Goal: Task Accomplishment & Management: Manage account settings

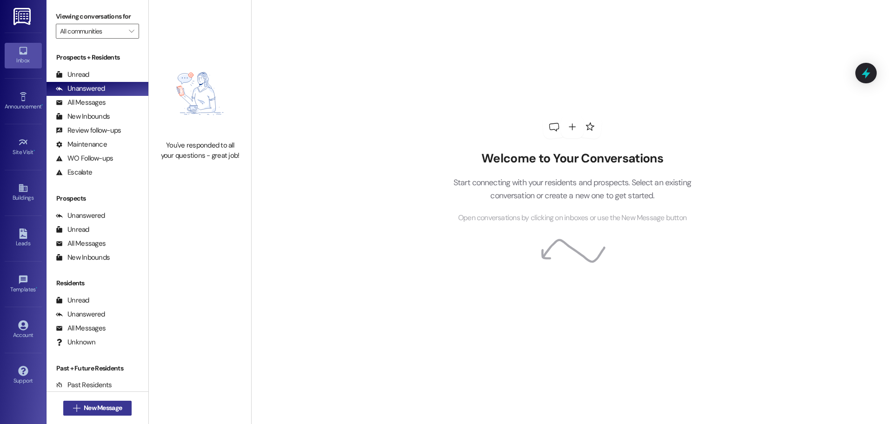
click at [91, 403] on span "New Message" at bounding box center [103, 408] width 38 height 10
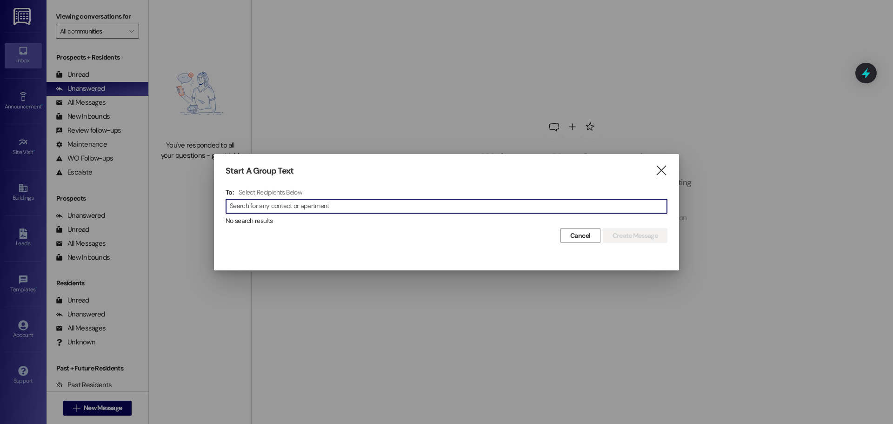
click at [398, 211] on input at bounding box center [448, 206] width 437 height 13
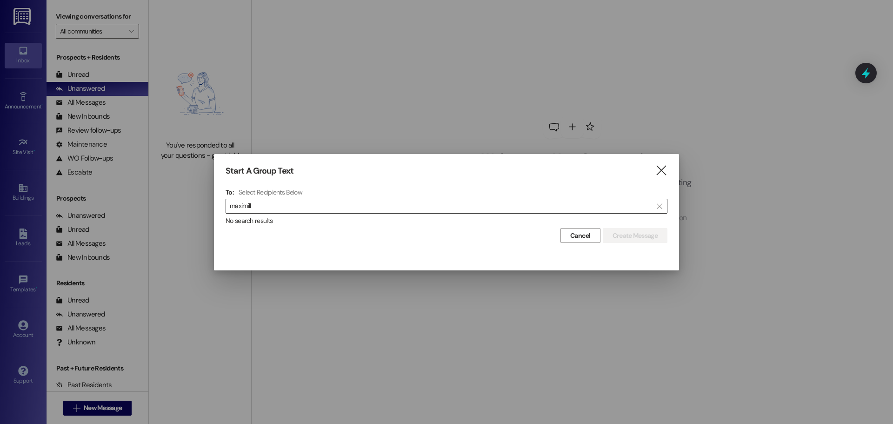
click at [257, 213] on div " maximill " at bounding box center [447, 206] width 442 height 15
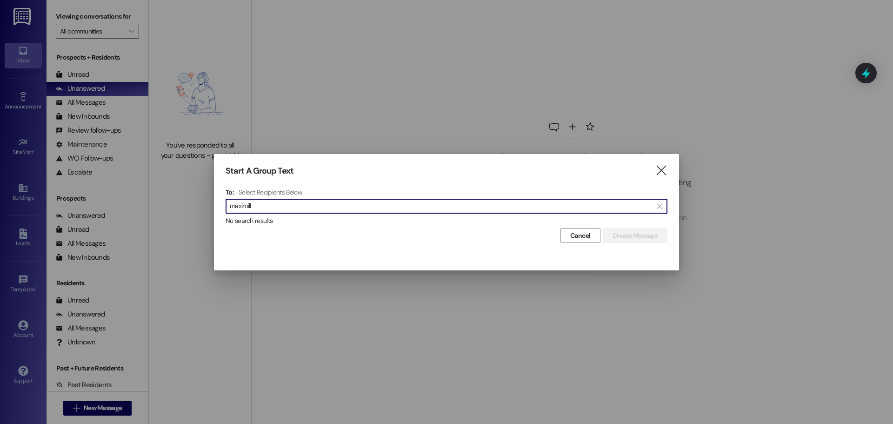
click at [261, 208] on input "maximill" at bounding box center [441, 206] width 423 height 13
paste input "435-328-4133"
click at [261, 208] on input "435-328-4133" at bounding box center [441, 206] width 423 height 13
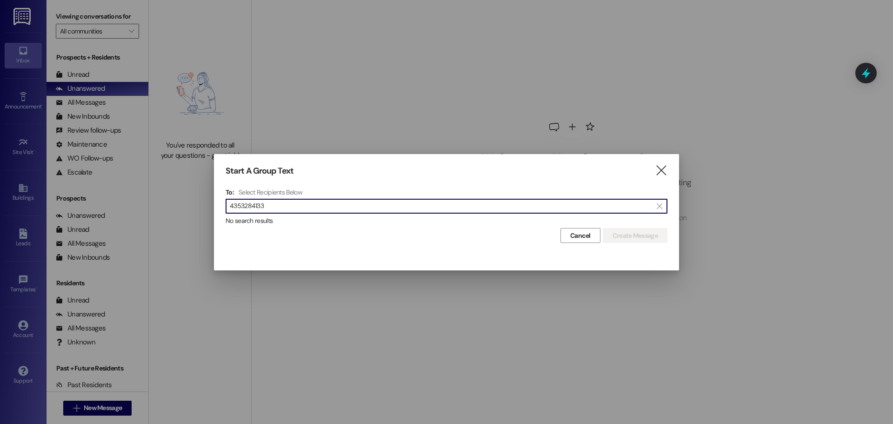
type input "4353284133"
click at [345, 234] on div "Cancel Create Message" at bounding box center [447, 234] width 442 height 17
click at [668, 176] on div "Start A Group Text  To: Select Recipients Below  4353284133  No search resul…" at bounding box center [446, 204] width 465 height 101
click at [661, 173] on icon "" at bounding box center [661, 171] width 13 height 10
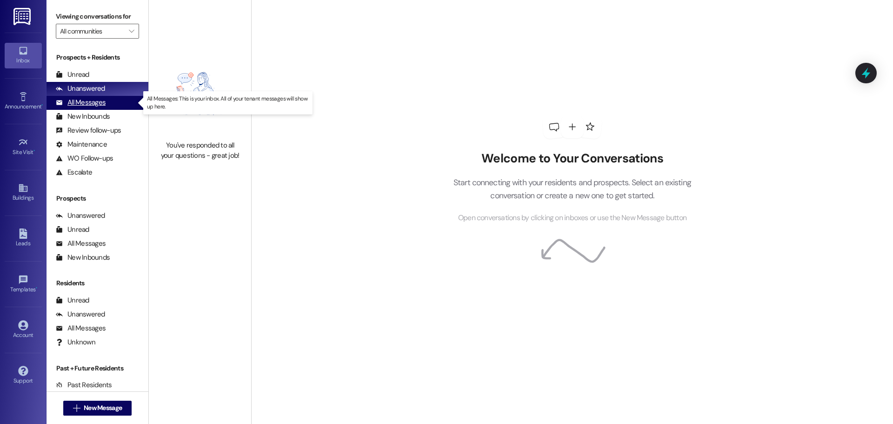
click at [98, 102] on div "All Messages" at bounding box center [81, 103] width 50 height 10
click at [101, 107] on div "All Messages" at bounding box center [81, 103] width 50 height 10
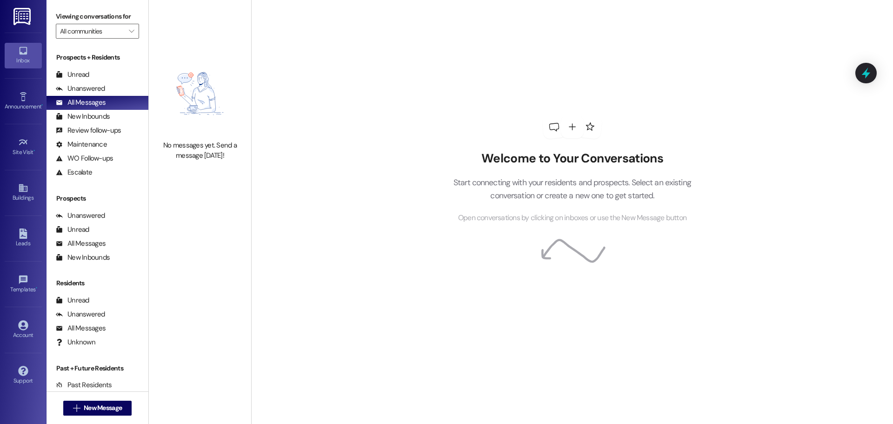
click at [24, 17] on img at bounding box center [22, 16] width 19 height 17
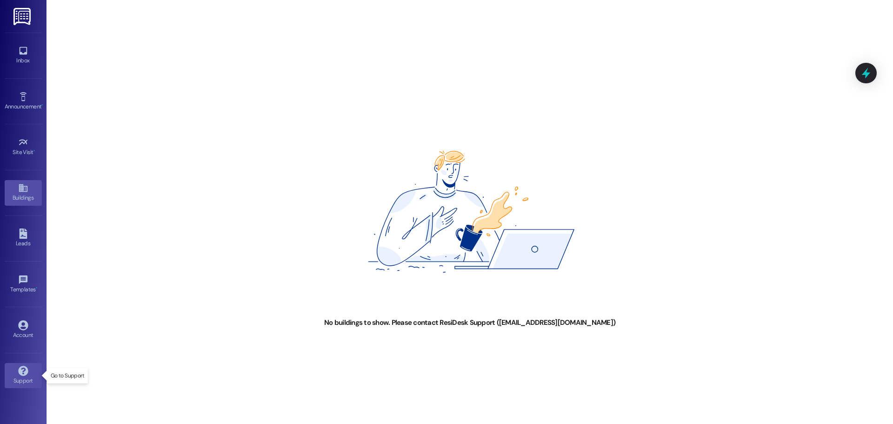
click at [35, 374] on link "Support" at bounding box center [23, 375] width 37 height 25
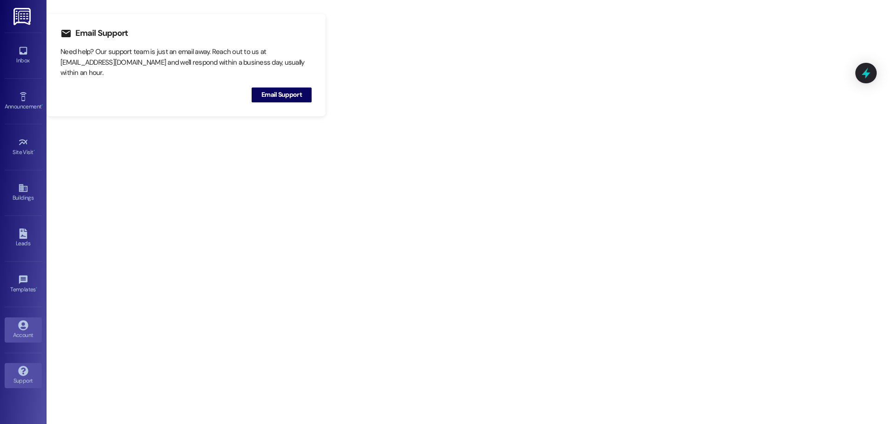
click at [28, 338] on div "Account" at bounding box center [23, 334] width 47 height 9
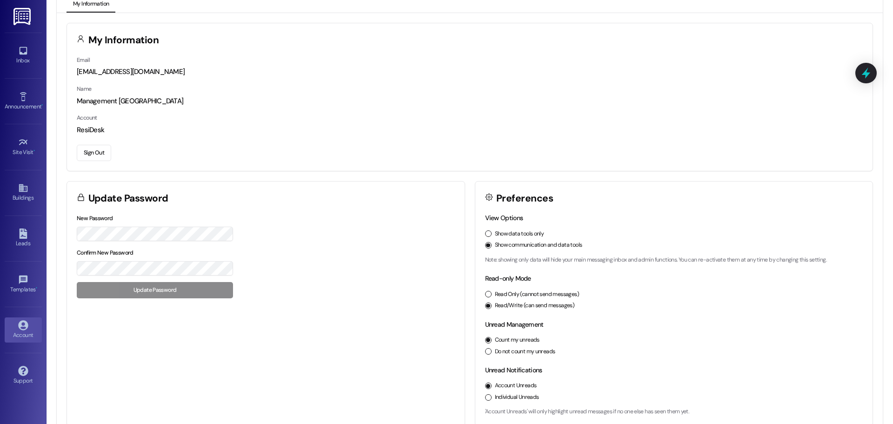
scroll to position [26, 0]
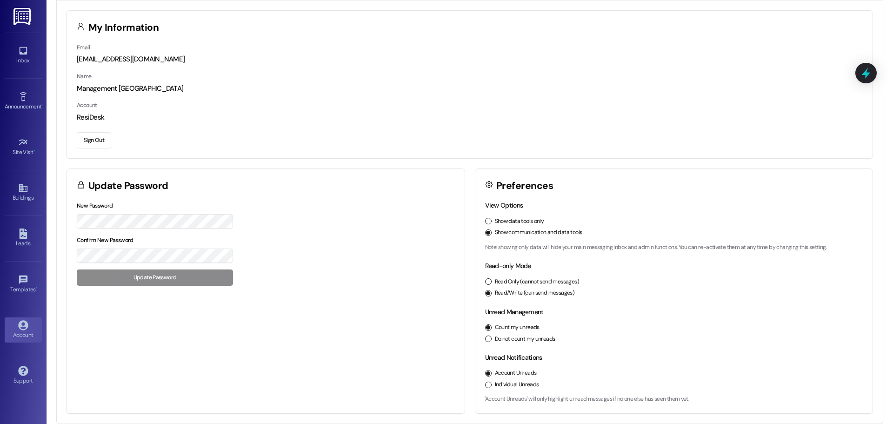
click at [99, 142] on button "Sign Out" at bounding box center [94, 140] width 34 height 16
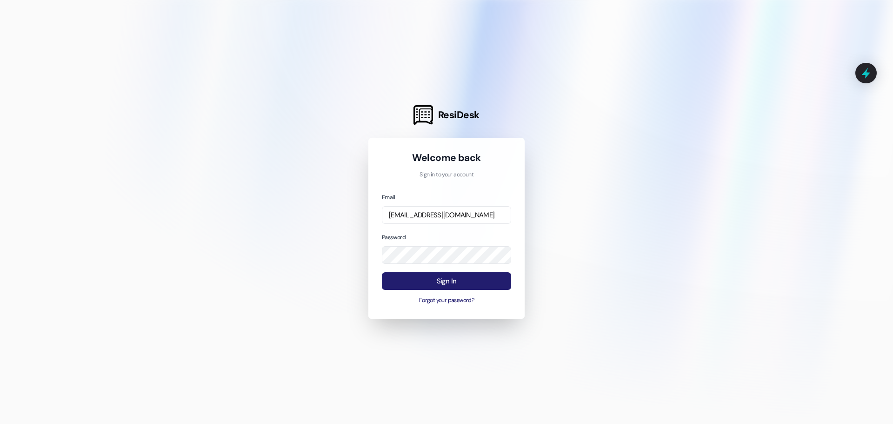
click at [492, 277] on button "Sign In" at bounding box center [446, 281] width 129 height 18
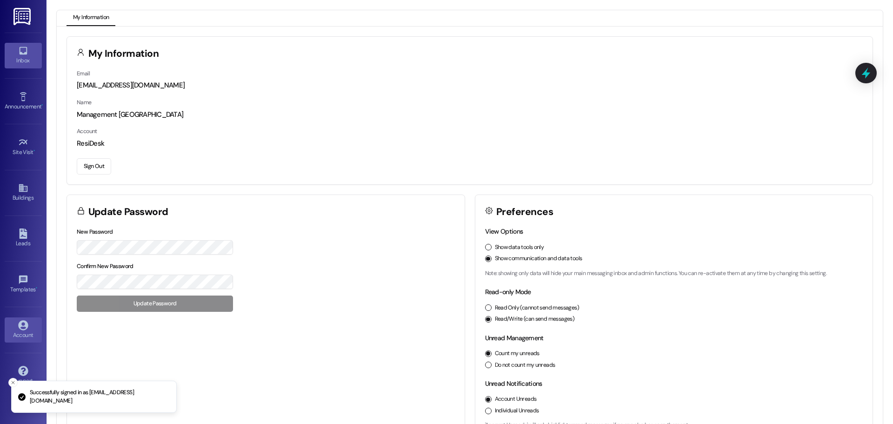
click at [21, 58] on div "Inbox" at bounding box center [23, 60] width 47 height 9
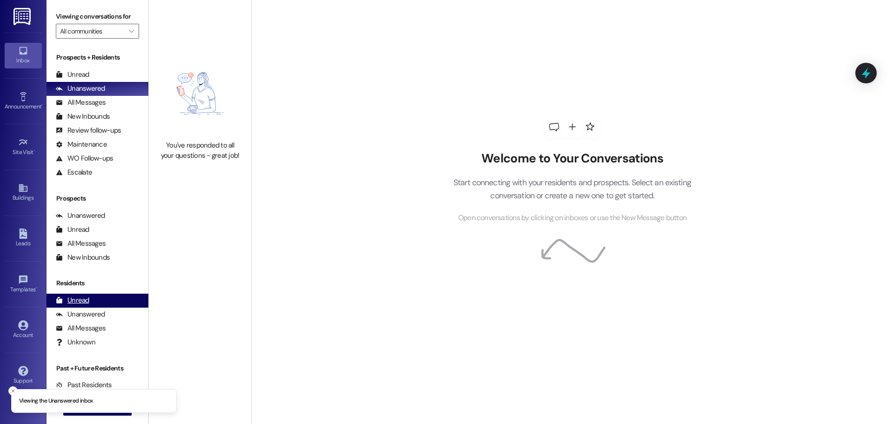
click at [83, 302] on div "Unread" at bounding box center [73, 301] width 34 height 10
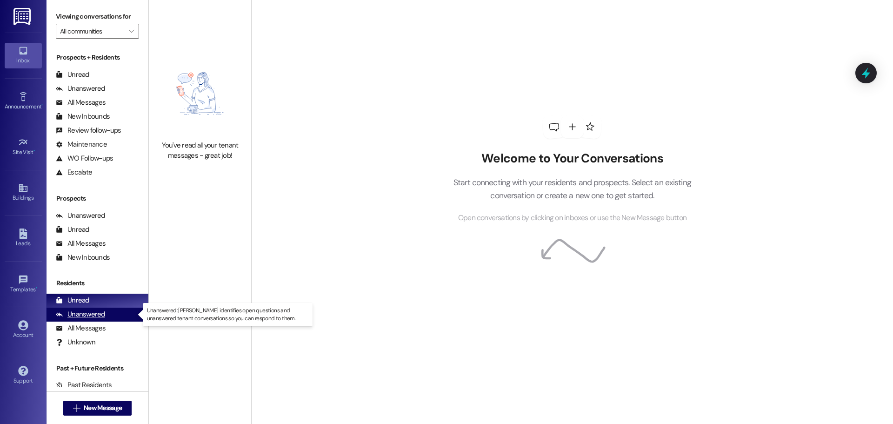
click at [82, 316] on div "Unanswered" at bounding box center [80, 314] width 49 height 10
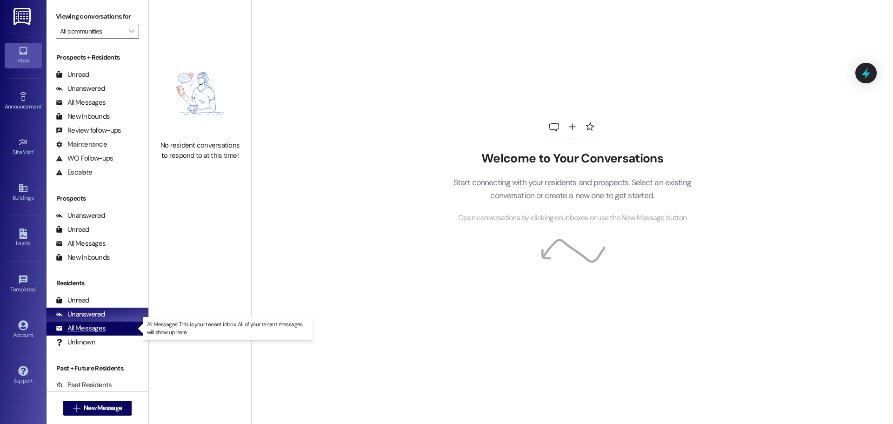
click at [82, 323] on div "All Messages" at bounding box center [81, 328] width 50 height 10
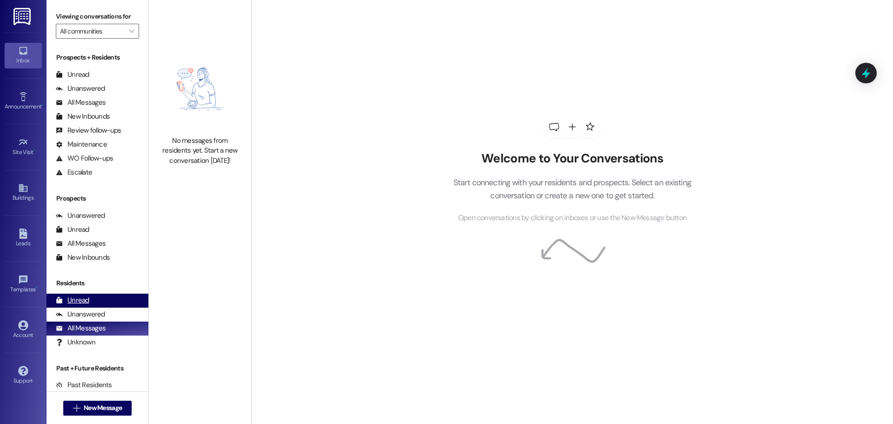
scroll to position [33, 0]
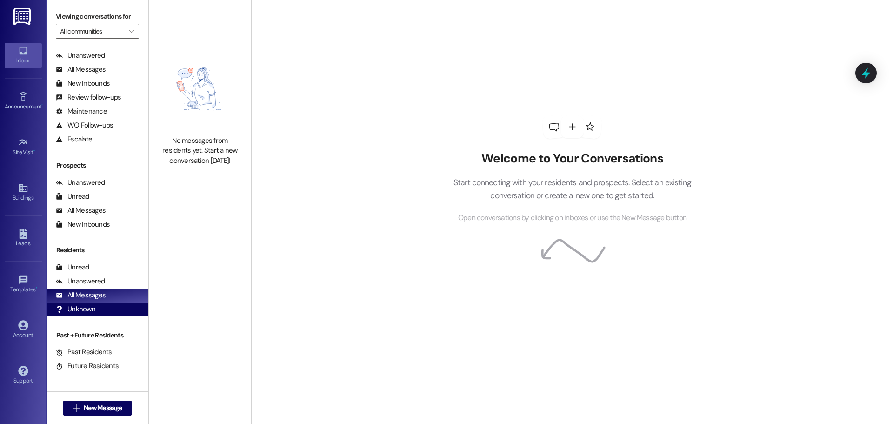
click at [86, 313] on div "Unknown" at bounding box center [76, 309] width 40 height 10
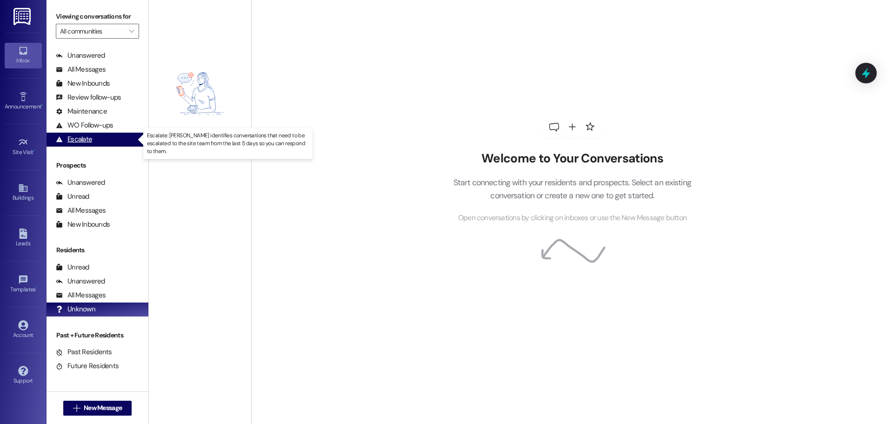
click at [94, 136] on div "Escalate (undefined)" at bounding box center [98, 140] width 102 height 14
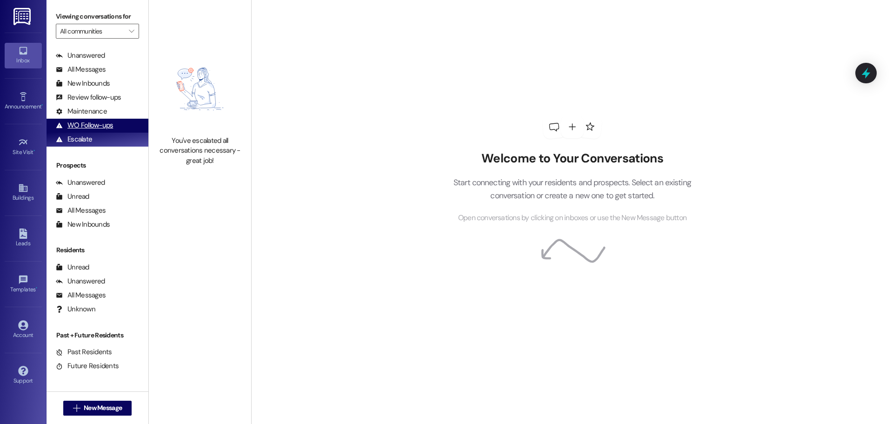
click at [94, 130] on div "WO Follow-ups" at bounding box center [84, 126] width 57 height 10
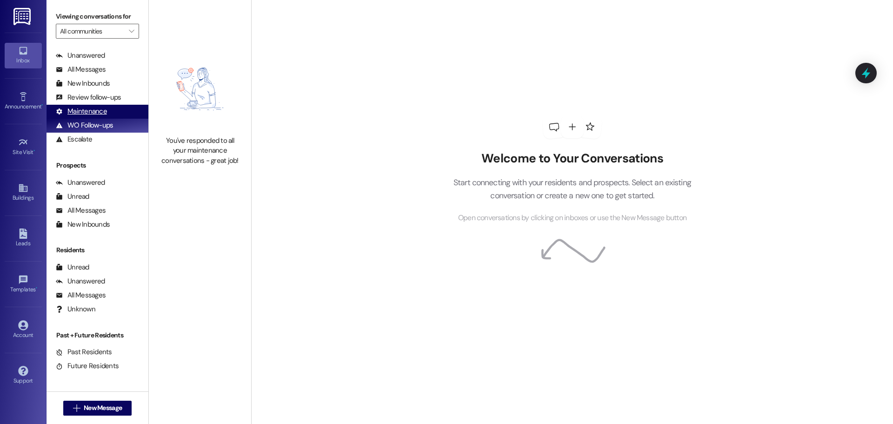
click at [88, 116] on div "Maintenance" at bounding box center [81, 112] width 51 height 10
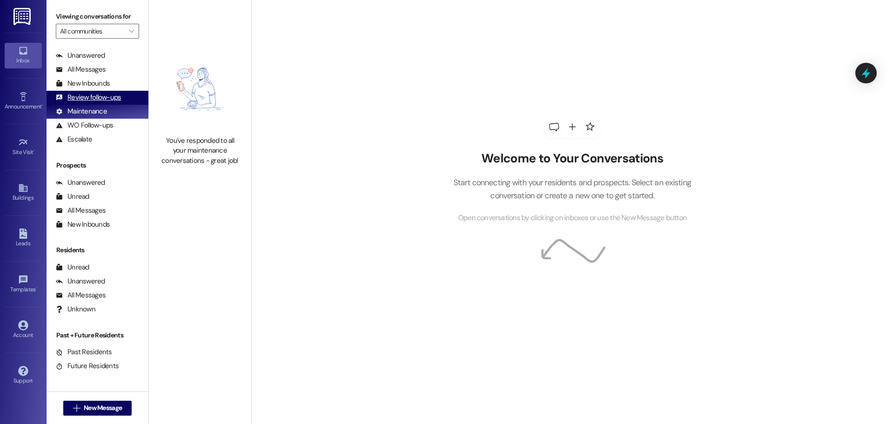
click at [87, 102] on div "Review follow-ups" at bounding box center [88, 98] width 65 height 10
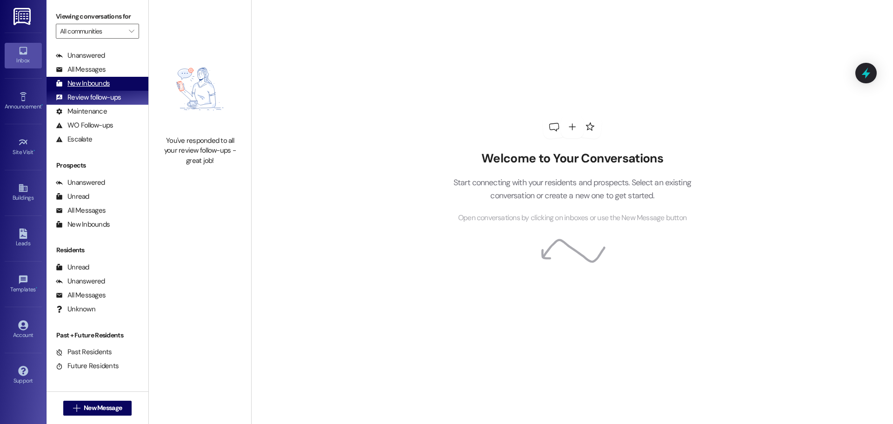
click at [88, 86] on div "New Inbounds" at bounding box center [83, 84] width 54 height 10
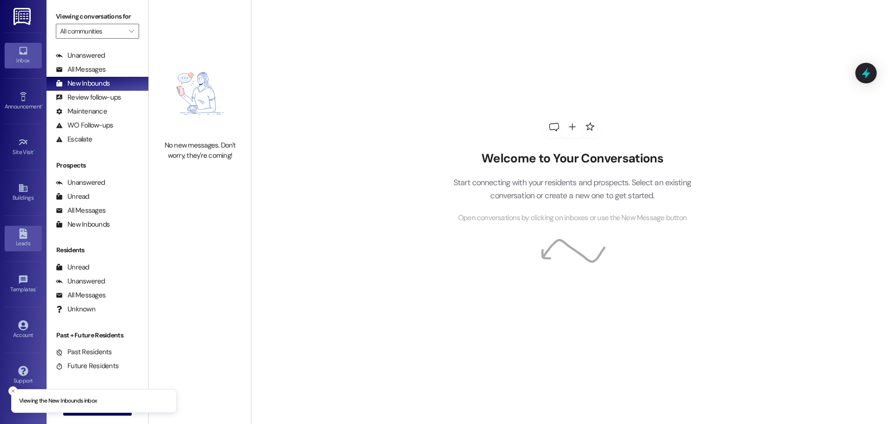
click at [27, 240] on div "Leads" at bounding box center [23, 243] width 47 height 9
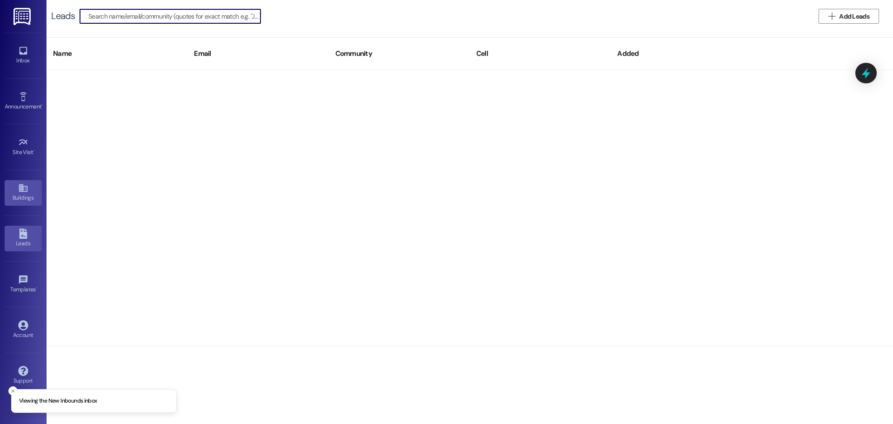
click at [41, 195] on div "Buildings" at bounding box center [23, 197] width 47 height 9
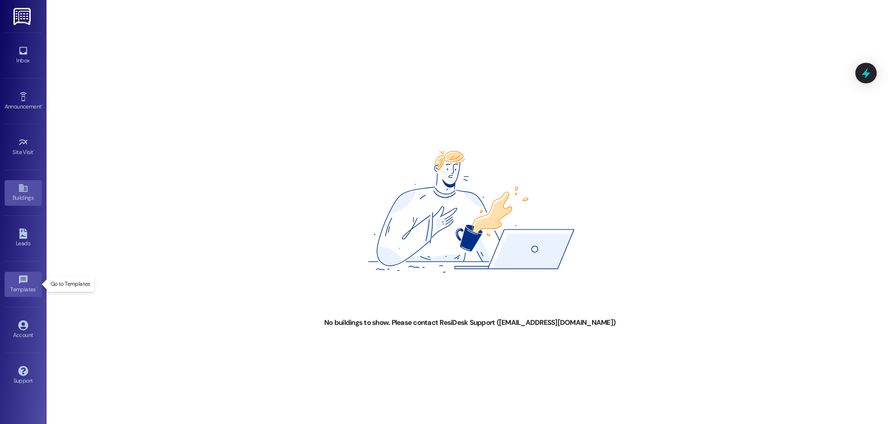
click at [14, 286] on div "Templates •" at bounding box center [23, 289] width 47 height 9
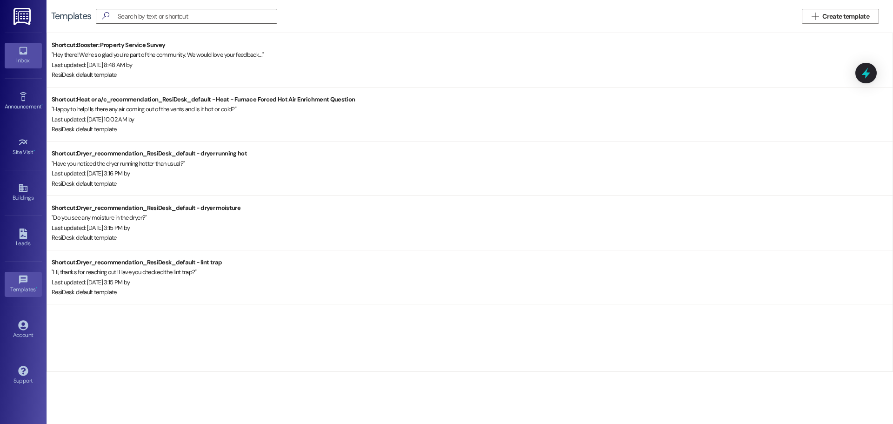
click at [27, 49] on icon at bounding box center [23, 51] width 10 height 10
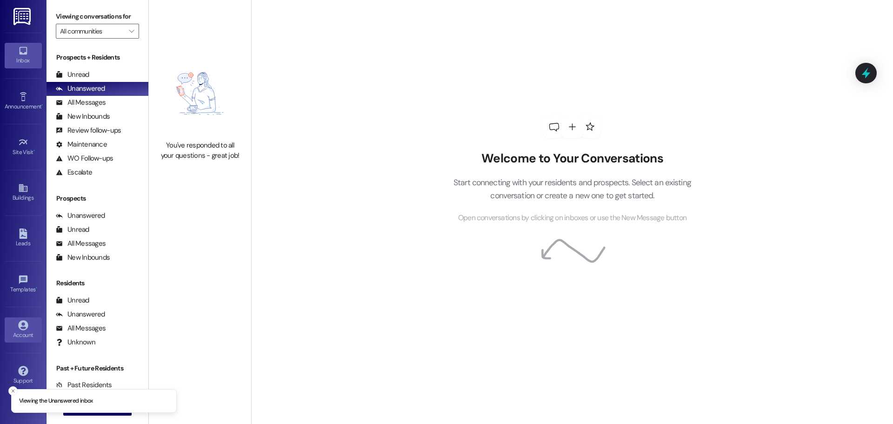
click at [35, 330] on div "Account" at bounding box center [23, 334] width 47 height 9
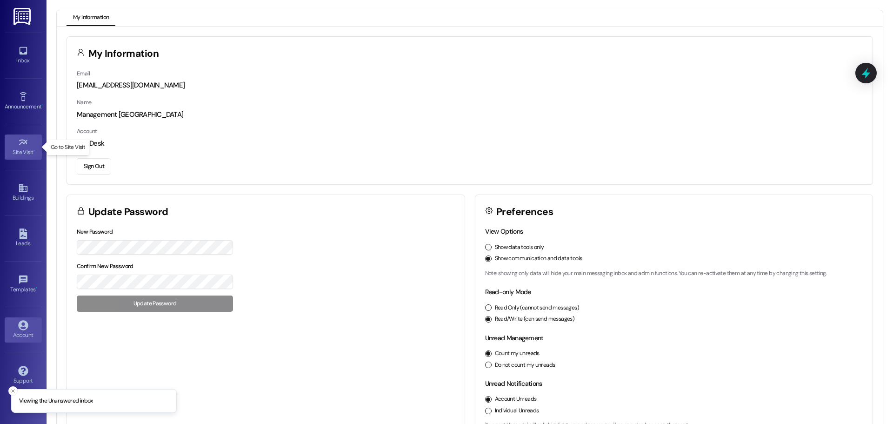
click at [36, 156] on div "Site Visit •" at bounding box center [23, 152] width 47 height 9
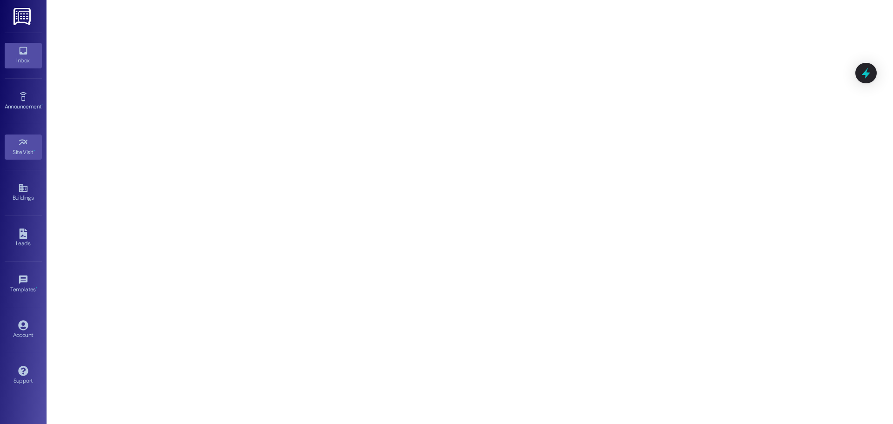
click at [27, 62] on div "Inbox" at bounding box center [23, 60] width 47 height 9
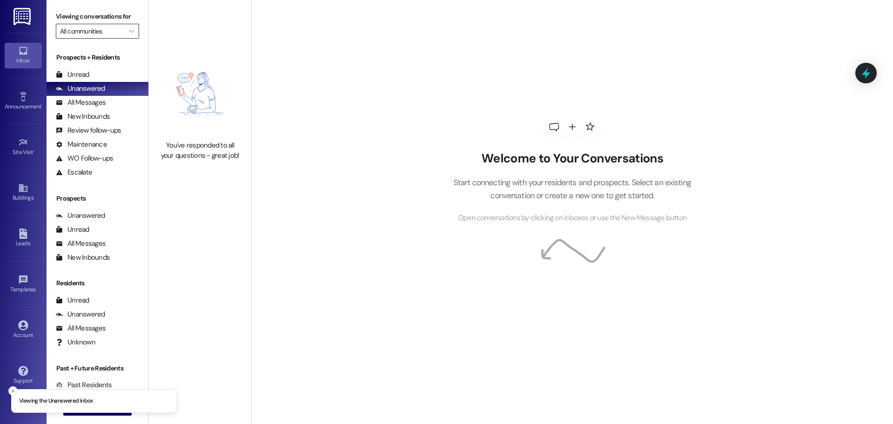
click at [115, 36] on input "All communities" at bounding box center [92, 31] width 64 height 15
click at [132, 33] on div "Viewing conversations for All communities " at bounding box center [98, 24] width 102 height 48
click at [83, 34] on input "All communities" at bounding box center [92, 31] width 64 height 15
click at [95, 53] on button "All communities" at bounding box center [149, 47] width 186 height 17
click at [32, 321] on link "Account" at bounding box center [23, 329] width 37 height 25
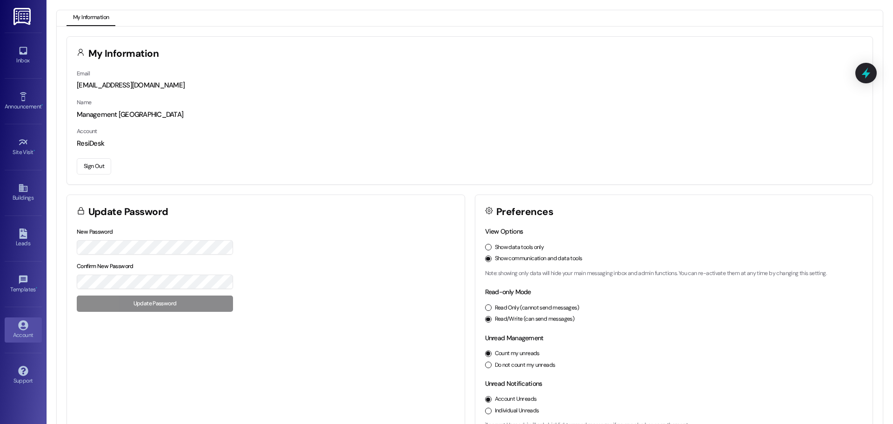
click at [88, 160] on button "Sign Out" at bounding box center [94, 166] width 34 height 16
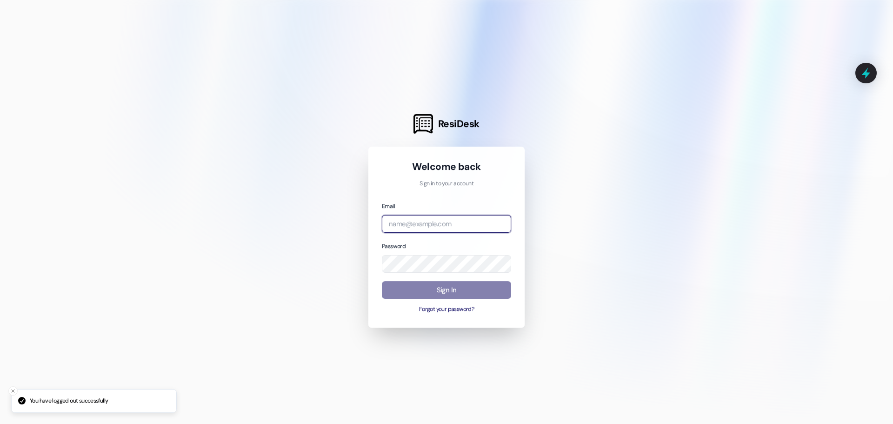
type input "[EMAIL_ADDRESS][DOMAIN_NAME]"
